Goal: Navigation & Orientation: Understand site structure

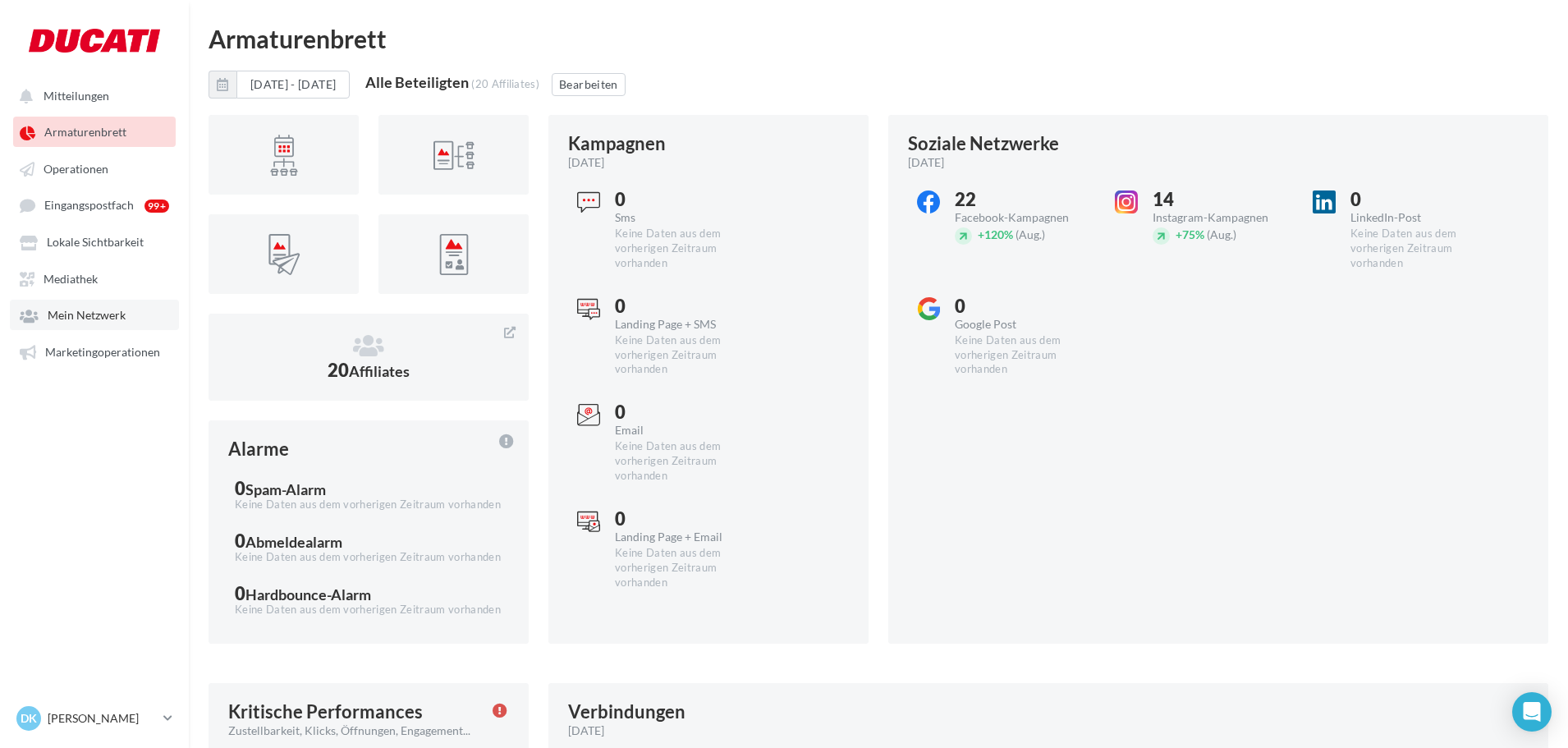
click at [105, 318] on span "Mein Netzwerk" at bounding box center [87, 315] width 78 height 14
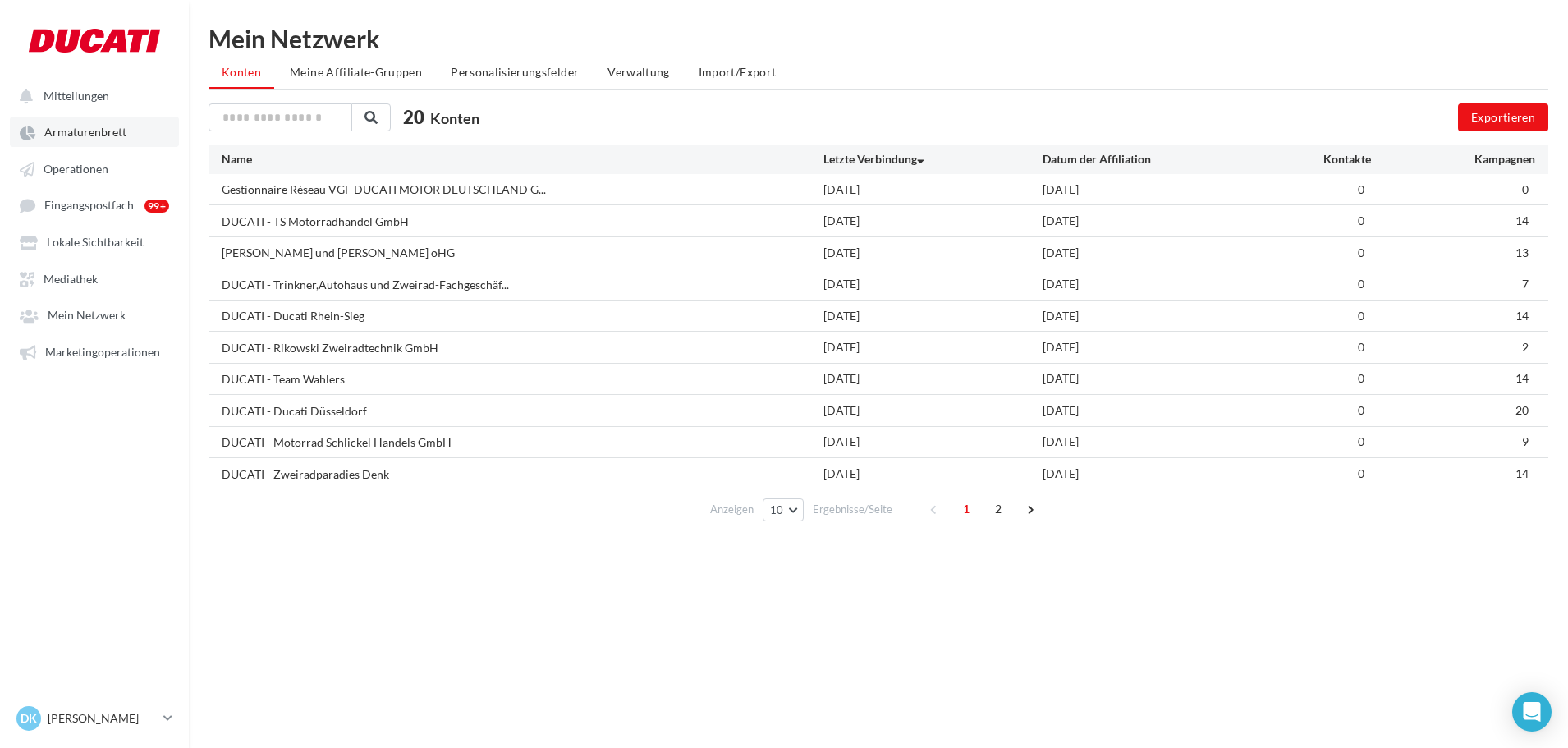
click at [87, 134] on span "Armaturenbrett" at bounding box center [86, 132] width 82 height 14
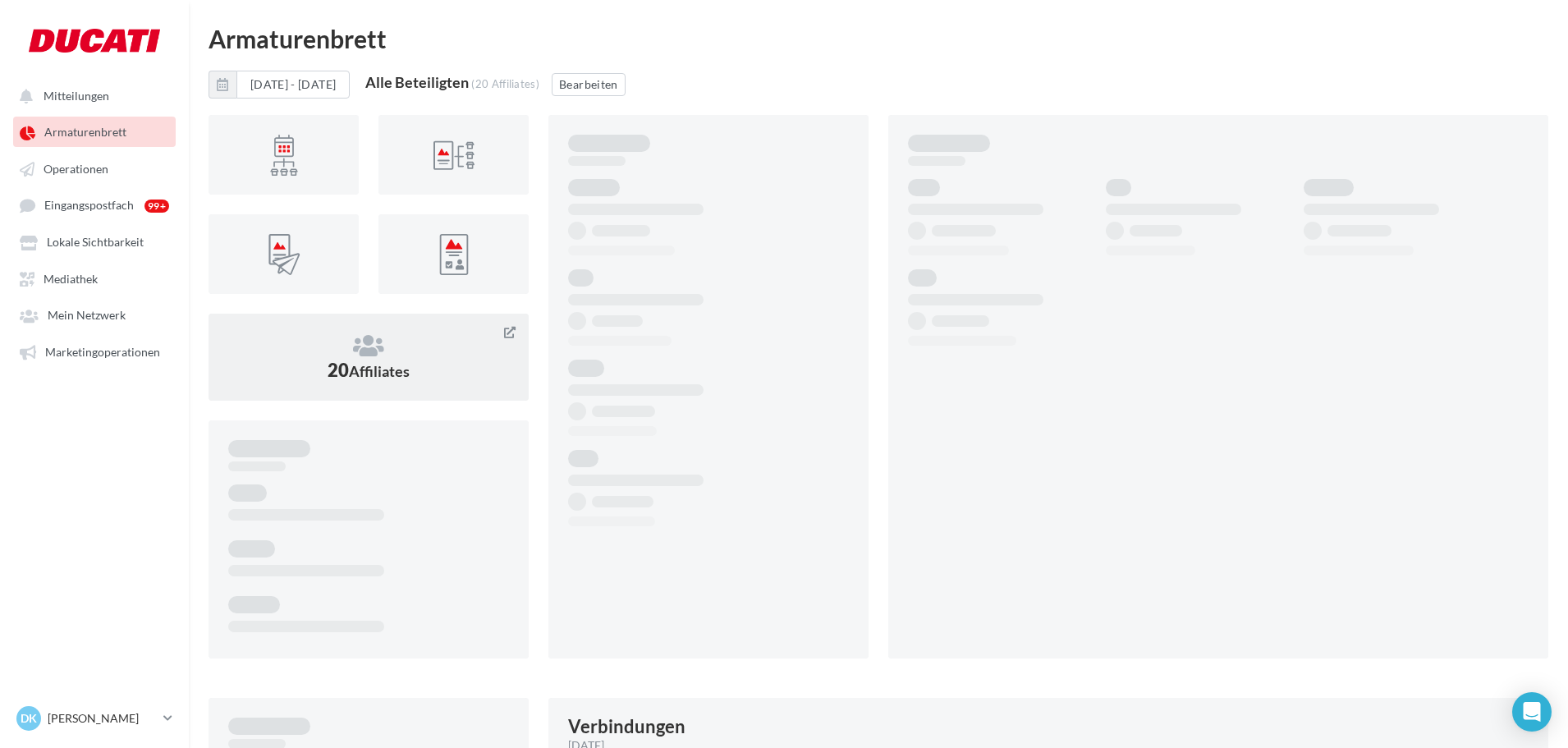
click at [386, 339] on icon at bounding box center [368, 345] width 281 height 24
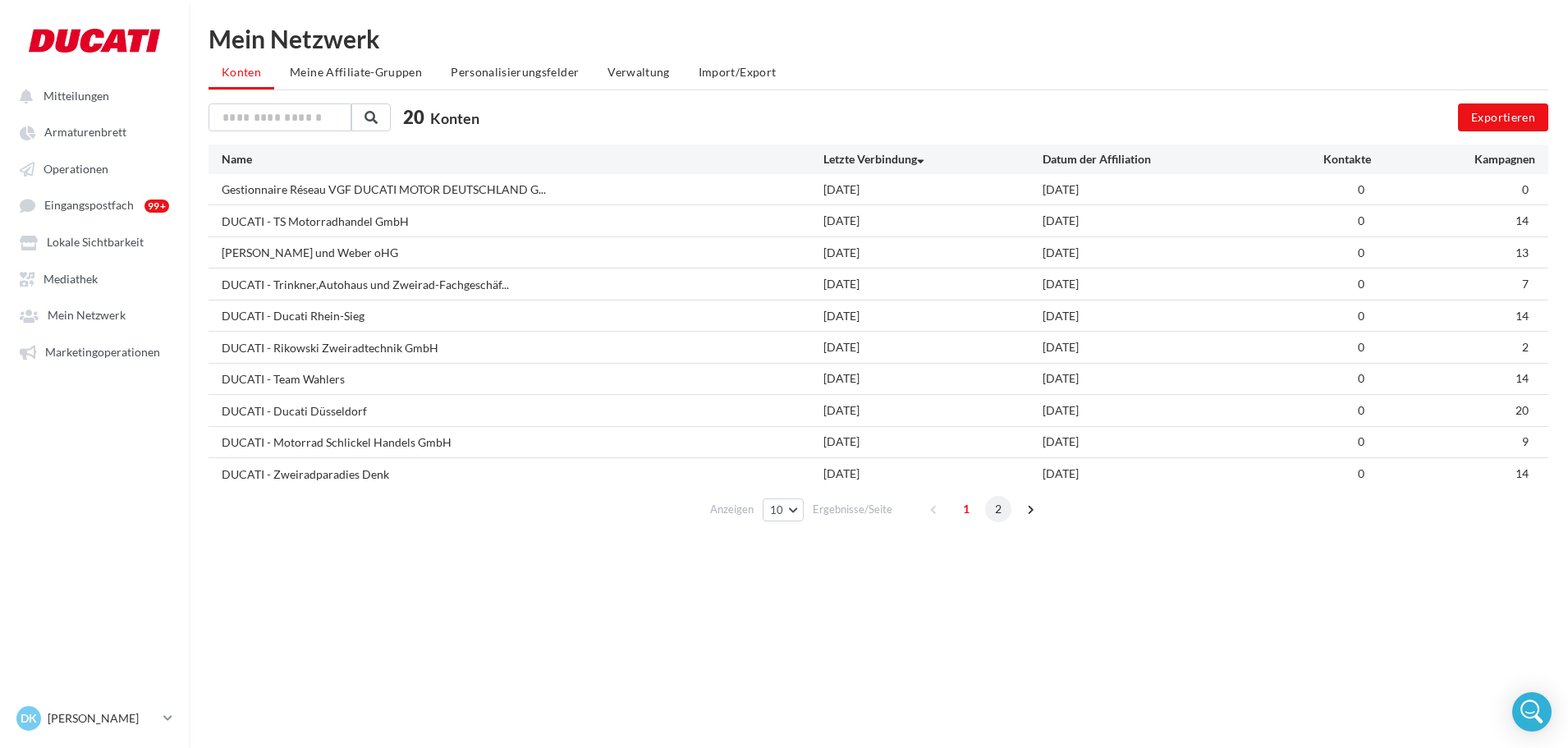
click at [993, 508] on span "2" at bounding box center [998, 508] width 26 height 26
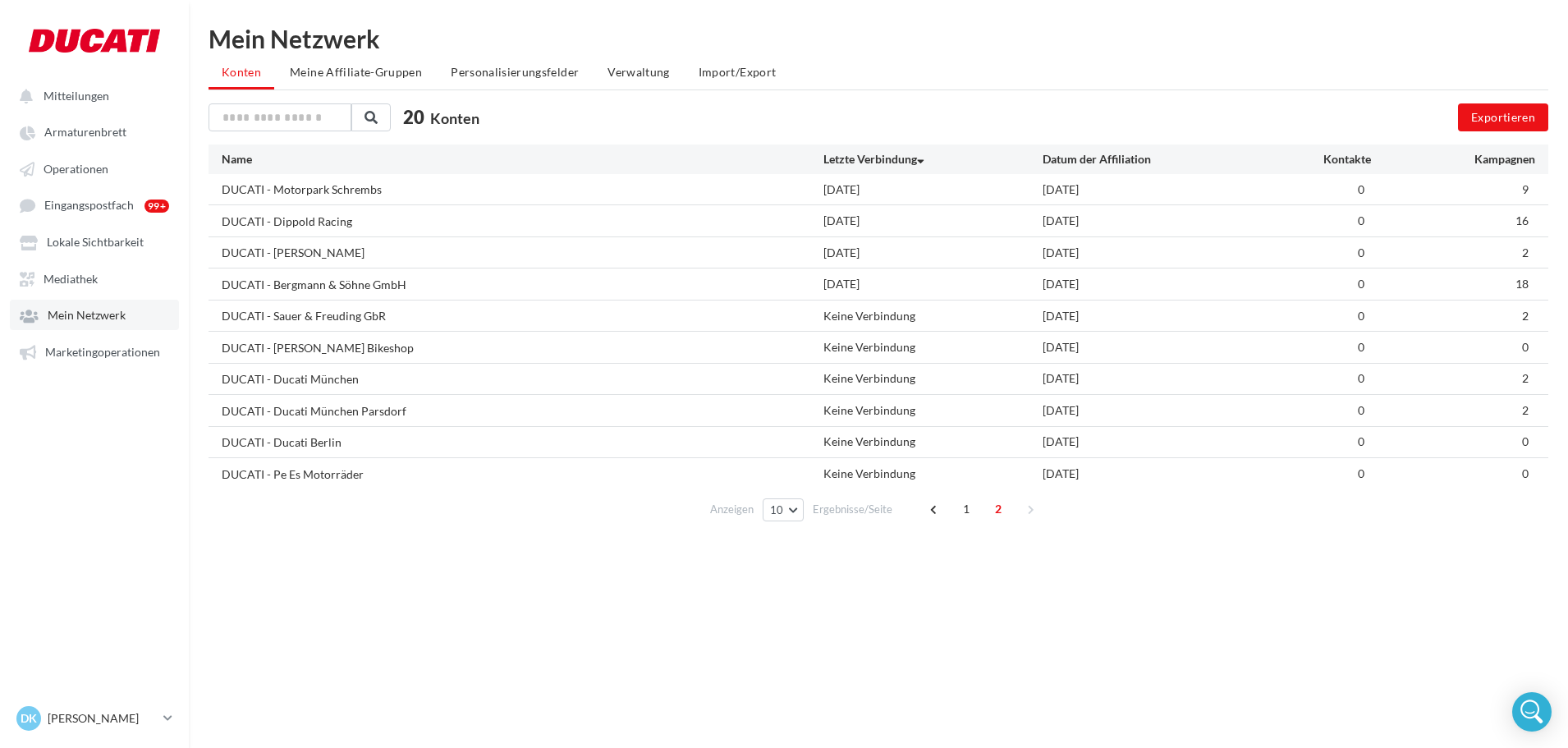
click at [72, 315] on span "Mein Netzwerk" at bounding box center [87, 315] width 78 height 14
click at [67, 316] on span "Mein Netzwerk" at bounding box center [87, 315] width 78 height 14
click at [57, 128] on span "Armaturenbrett" at bounding box center [86, 132] width 82 height 14
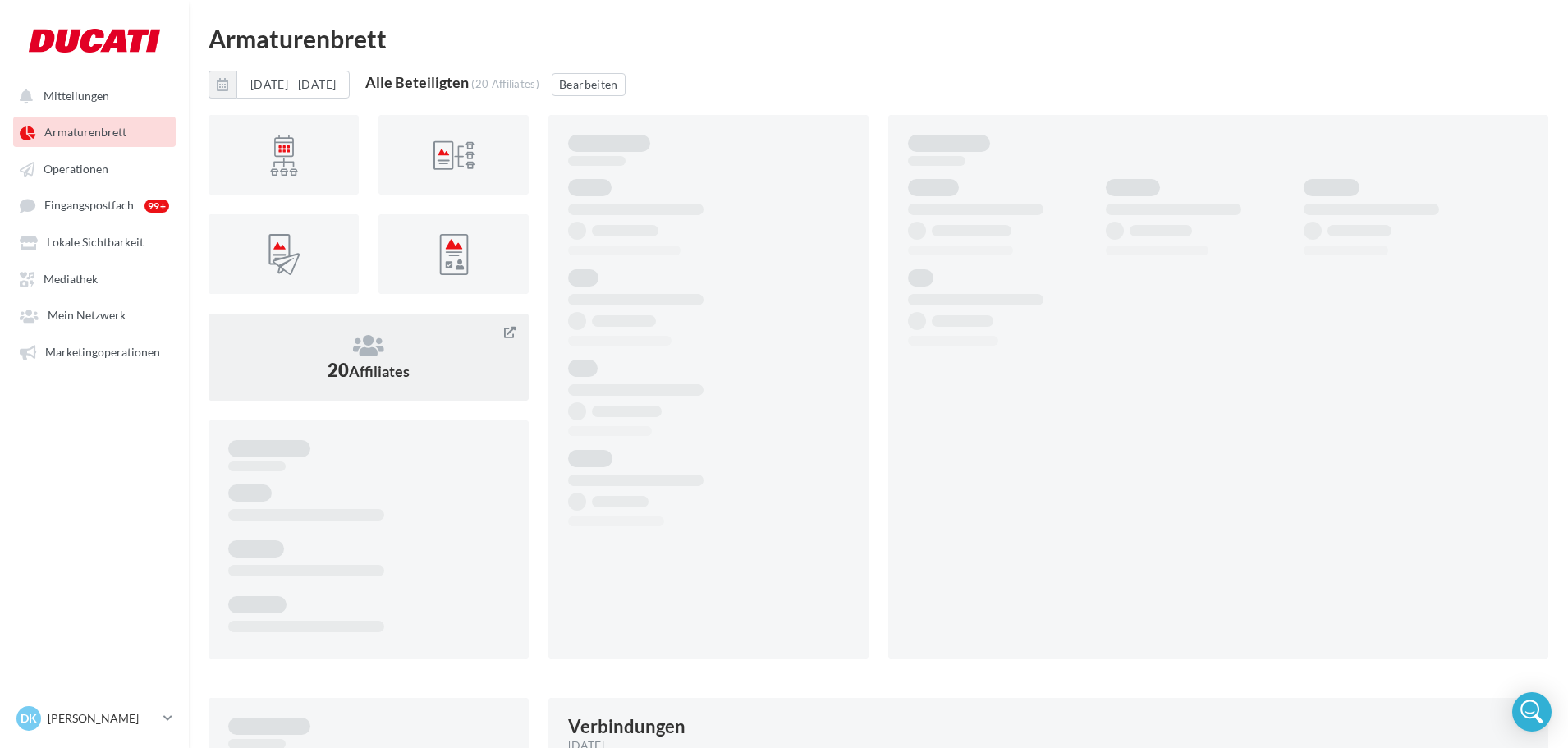
click at [516, 333] on div at bounding box center [509, 332] width 37 height 37
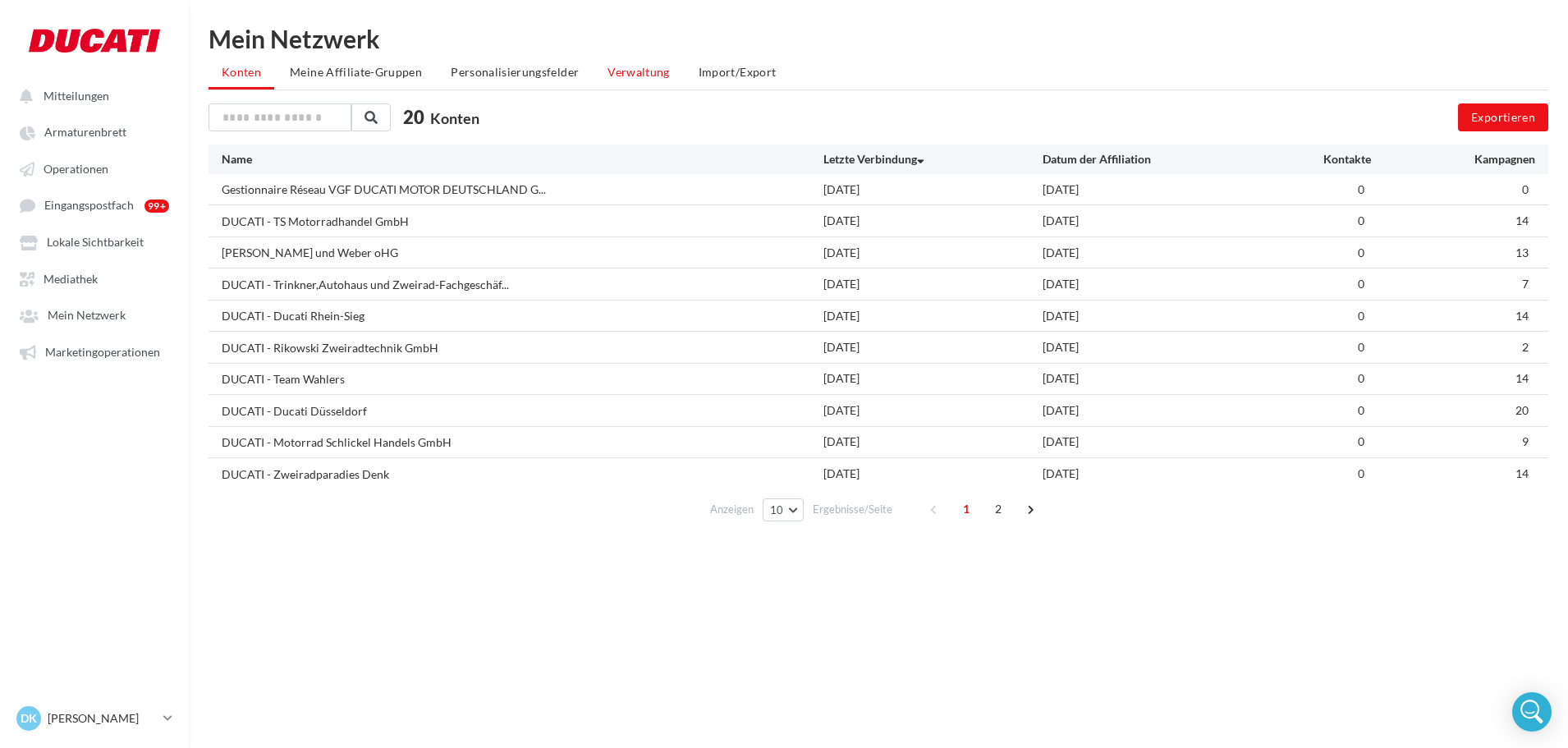
click at [594, 67] on li "Verwaltung" at bounding box center [638, 73] width 89 height 30
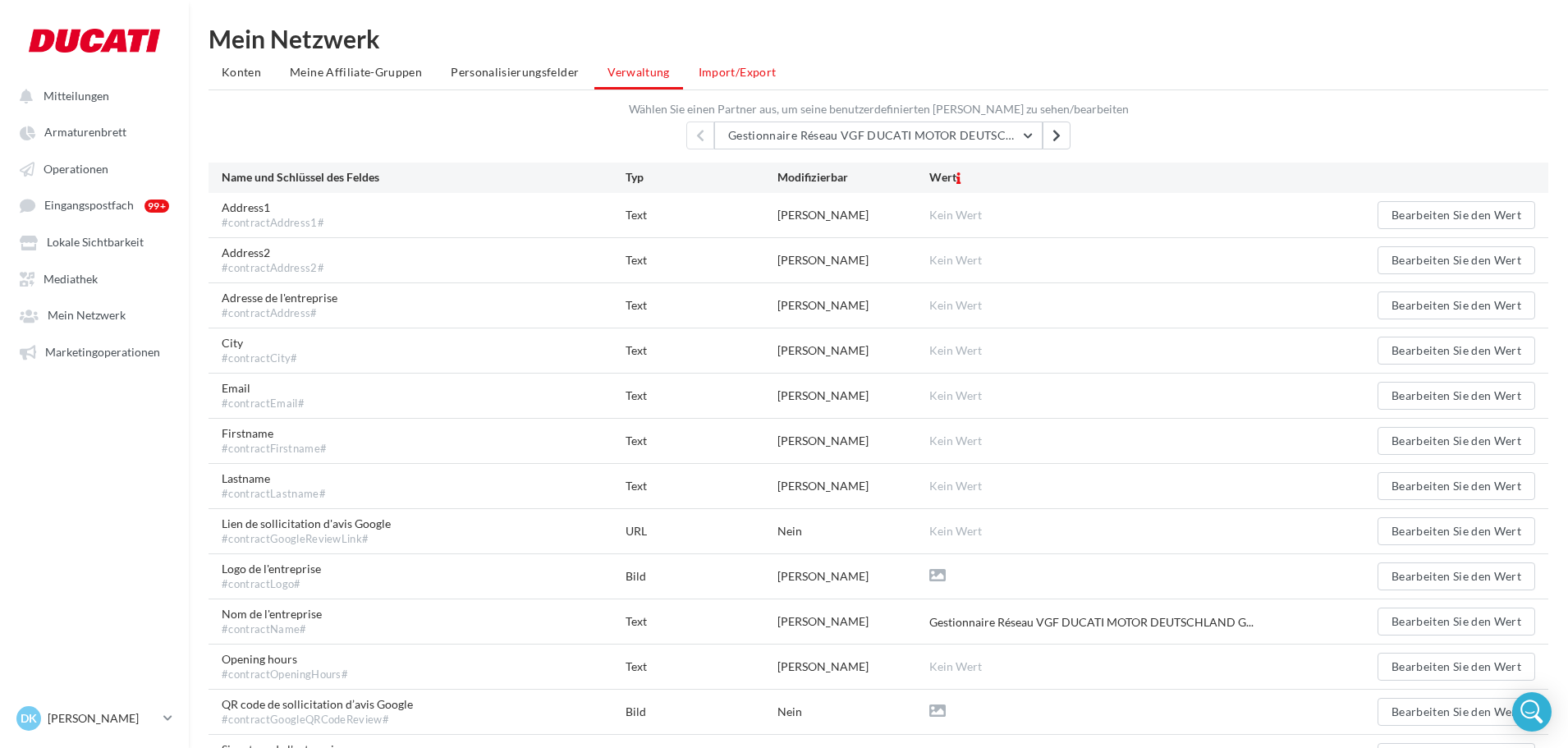
click at [702, 72] on span "Import/Export" at bounding box center [738, 72] width 78 height 14
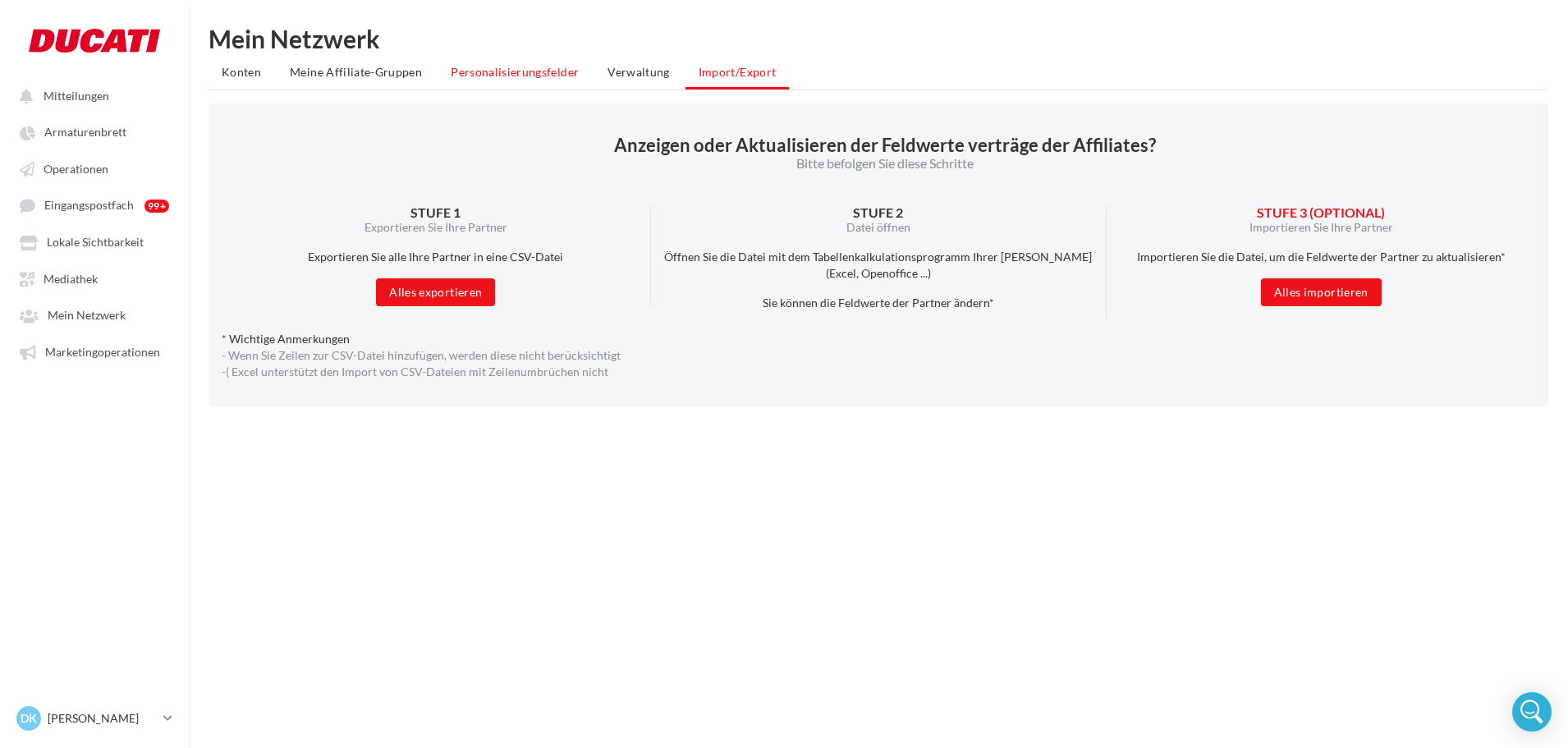
click at [522, 75] on span "Personalisierungsfelder" at bounding box center [514, 72] width 128 height 14
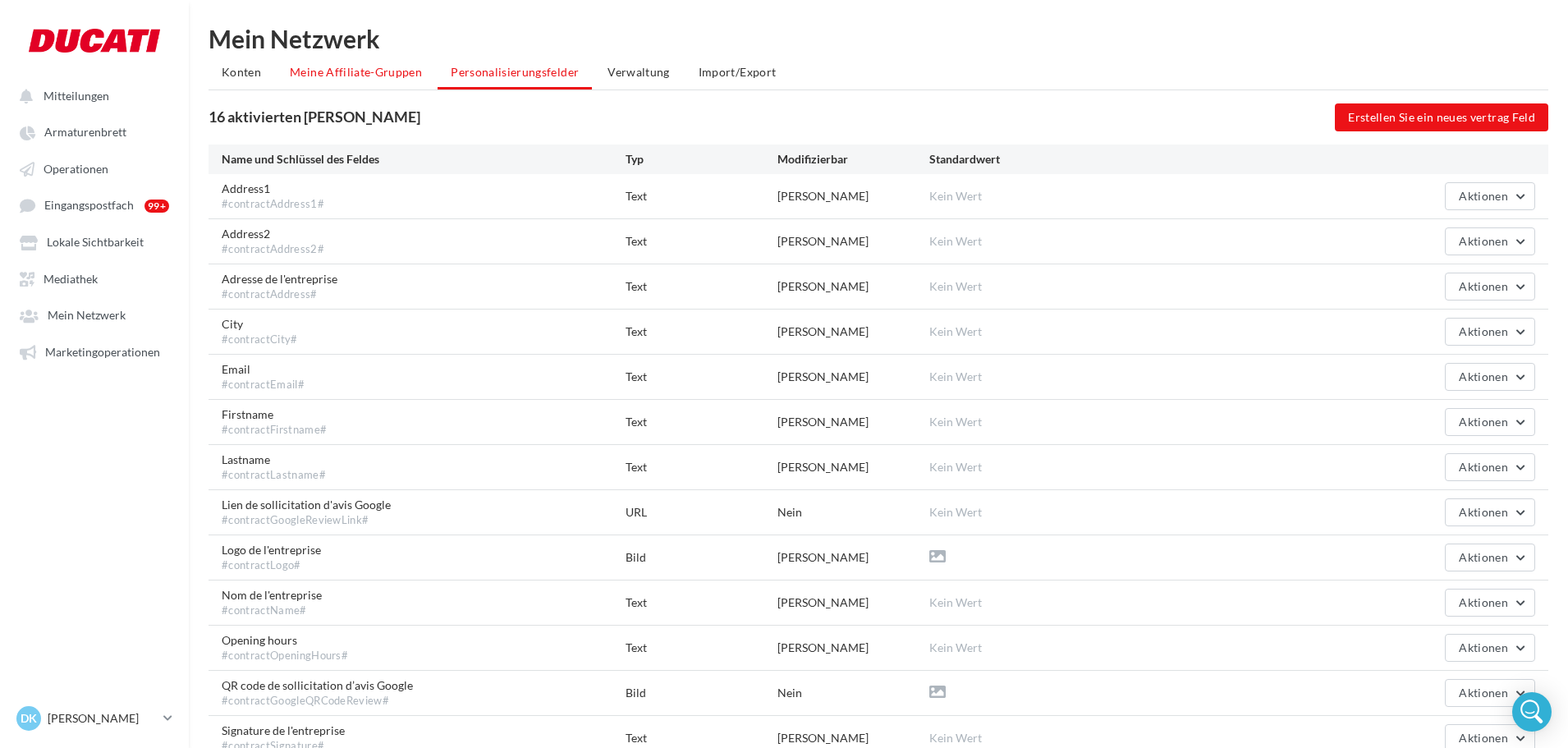
click at [368, 67] on span "Meine Affiliate-Gruppen" at bounding box center [356, 72] width 132 height 14
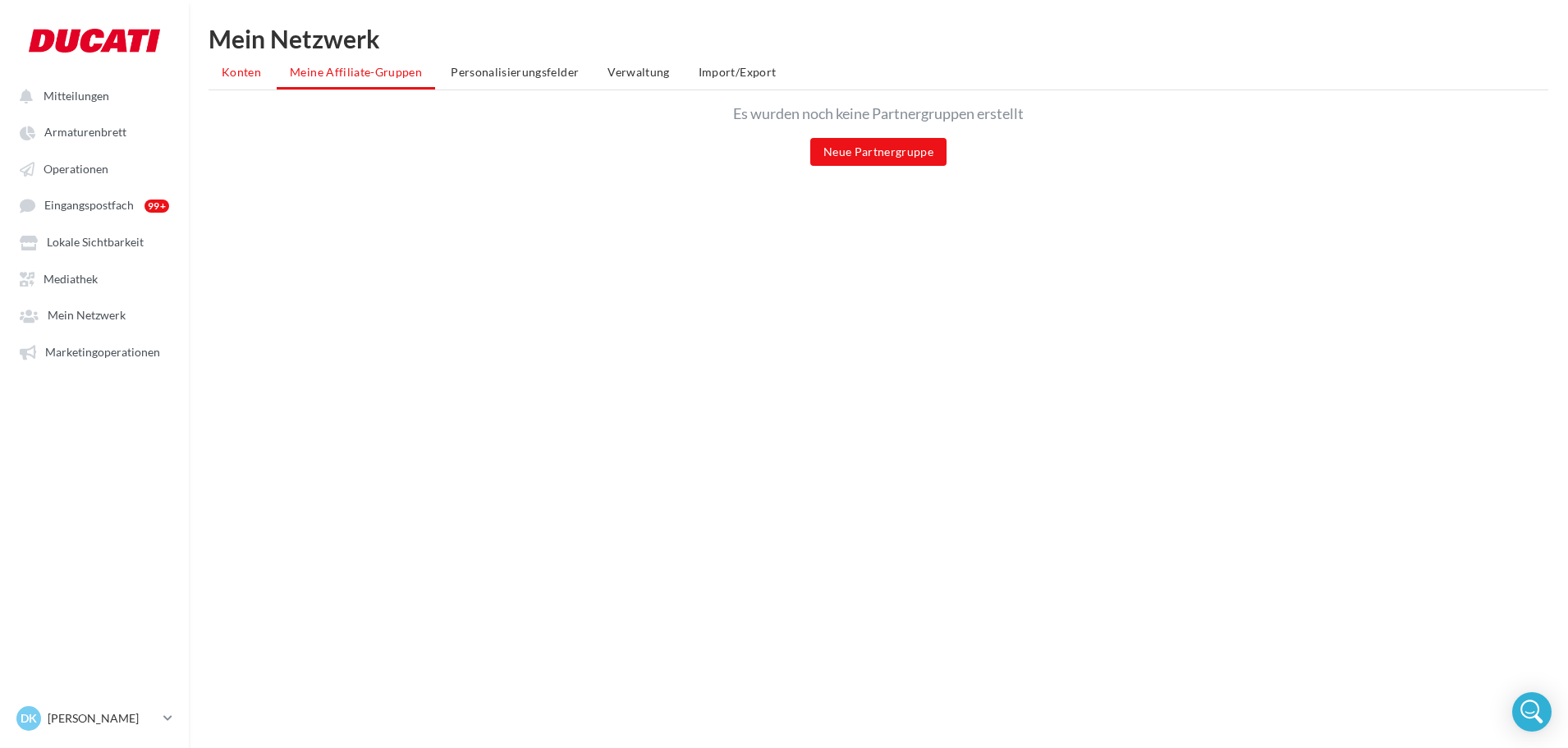
click at [237, 78] on span "Konten" at bounding box center [242, 72] width 39 height 14
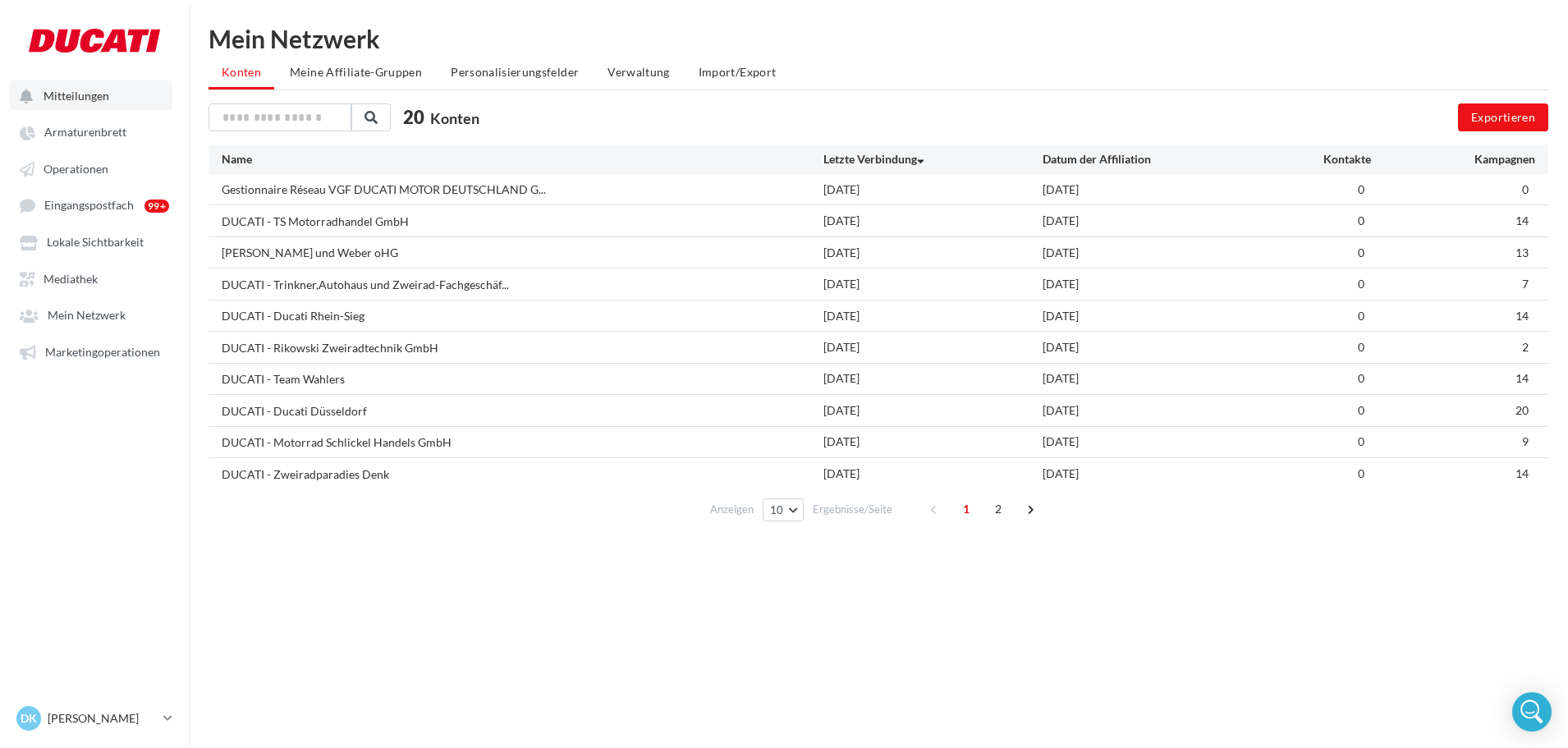
click at [75, 92] on span "Mitteilungen" at bounding box center [76, 95] width 65 height 14
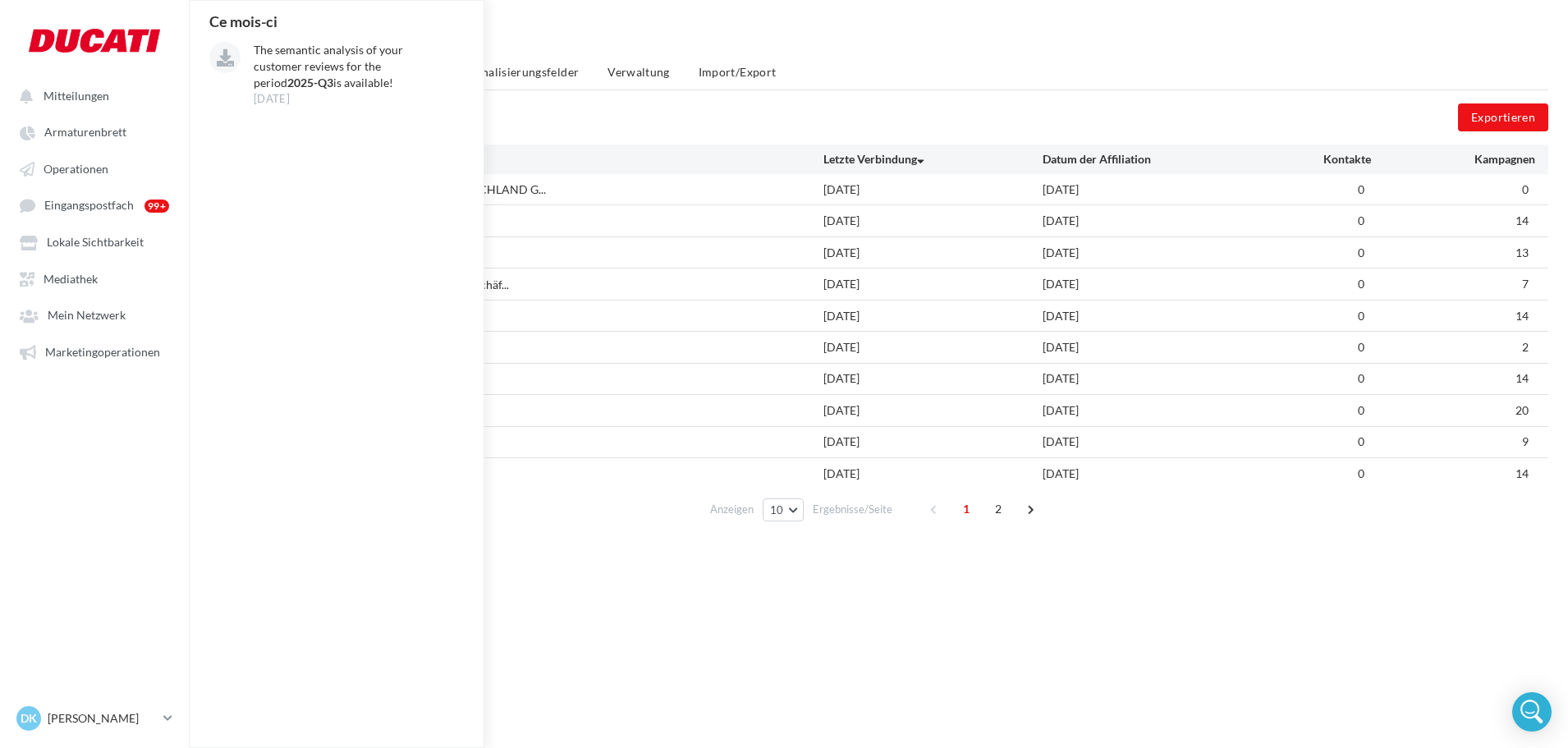
click at [1245, 45] on div "Mein Netzwerk" at bounding box center [878, 38] width 1339 height 24
